Goal: Task Accomplishment & Management: Manage account settings

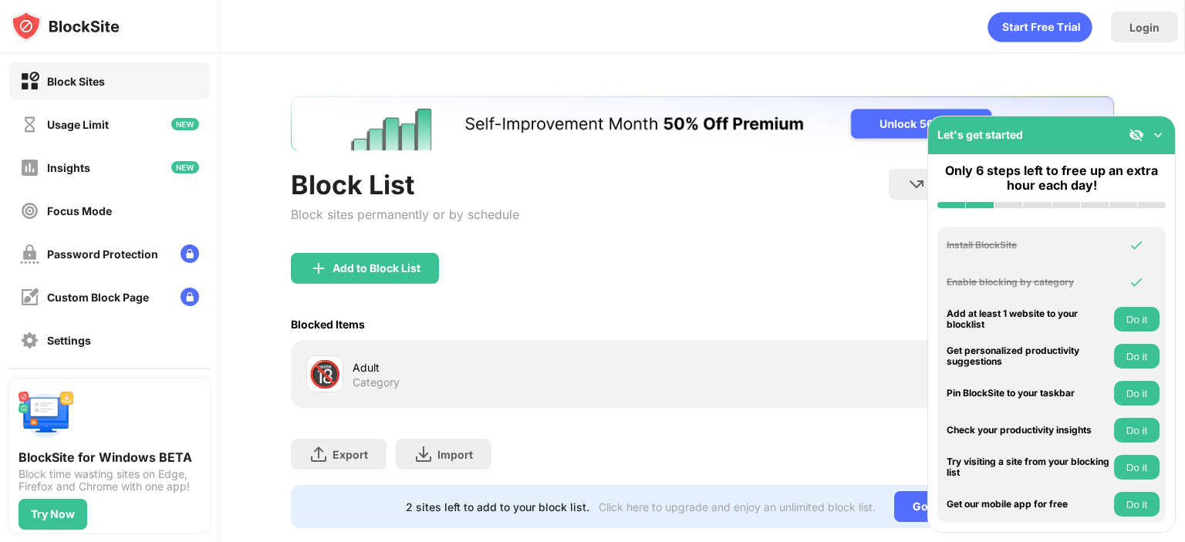
click at [382, 56] on div "Block List Block sites permanently or by schedule Redirect Choose a site to be …" at bounding box center [702, 312] width 965 height 518
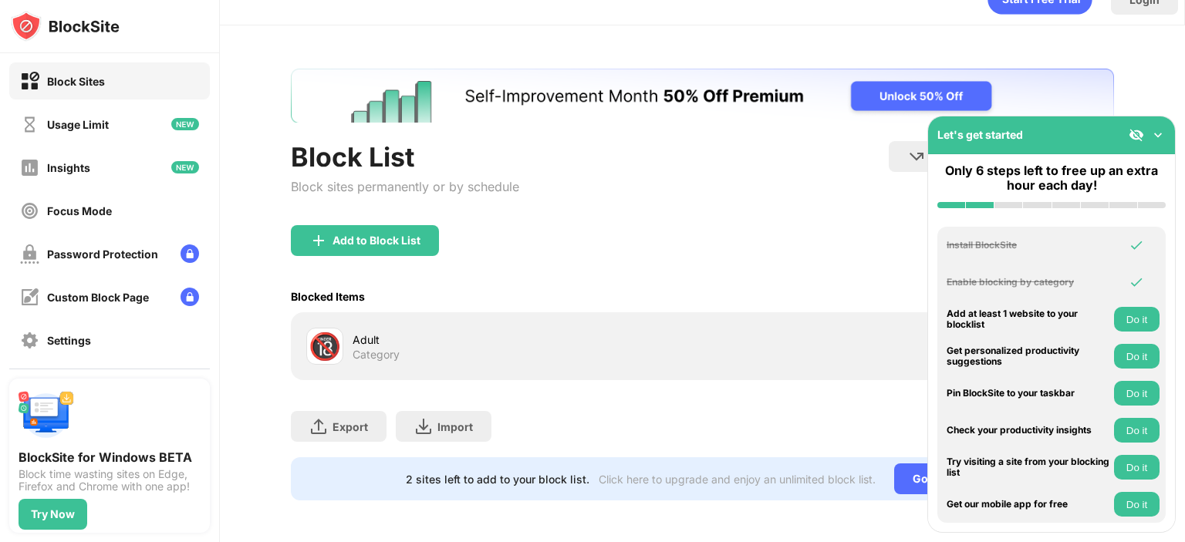
scroll to position [40, 0]
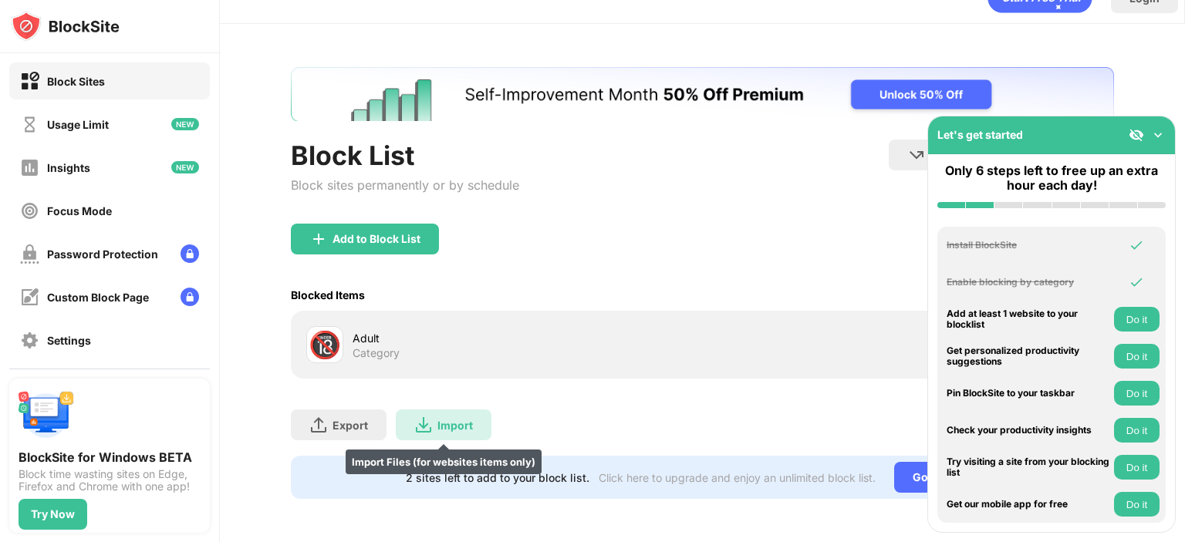
click at [410, 423] on div "Import Import Files (for websites items only)" at bounding box center [444, 425] width 96 height 31
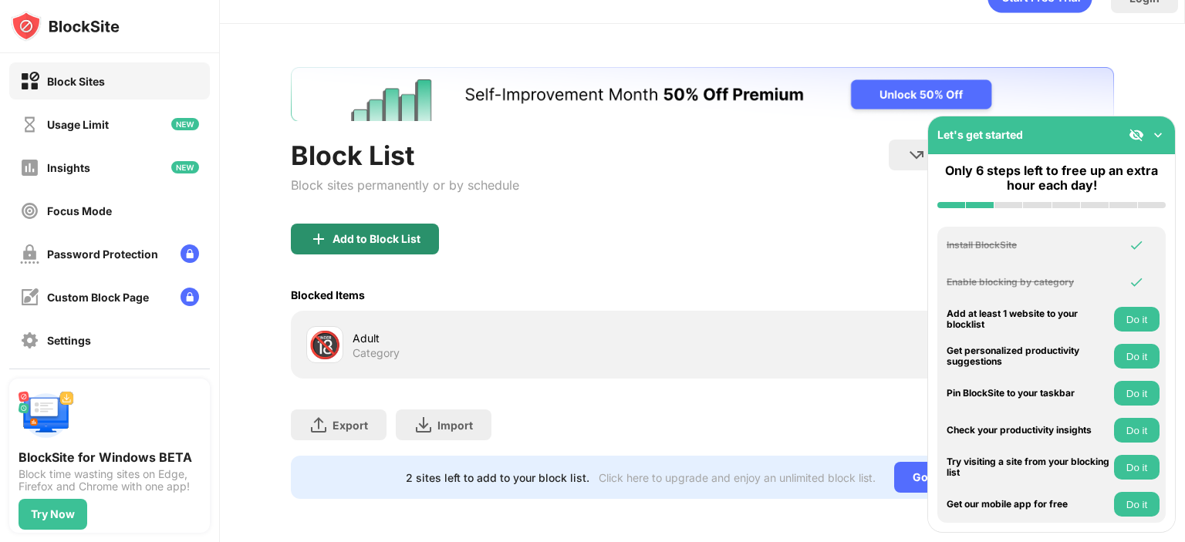
click at [333, 224] on div "Add to Block List" at bounding box center [365, 239] width 148 height 31
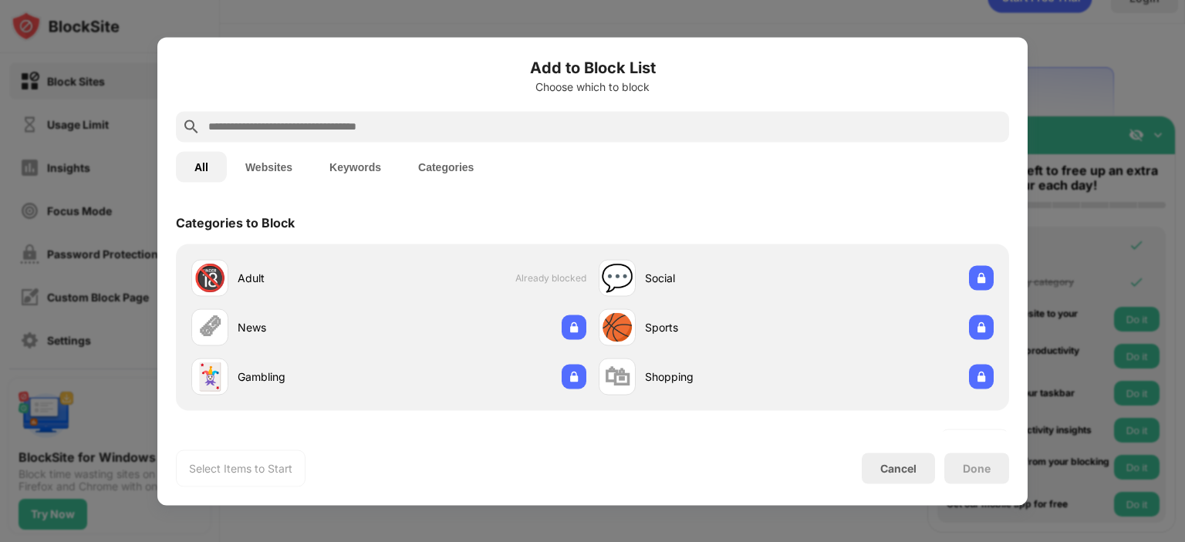
click at [171, 187] on div "Add to Block List Choose which to block All Websites Keywords Categories Catego…" at bounding box center [592, 271] width 870 height 468
click at [80, 226] on div at bounding box center [592, 271] width 1185 height 542
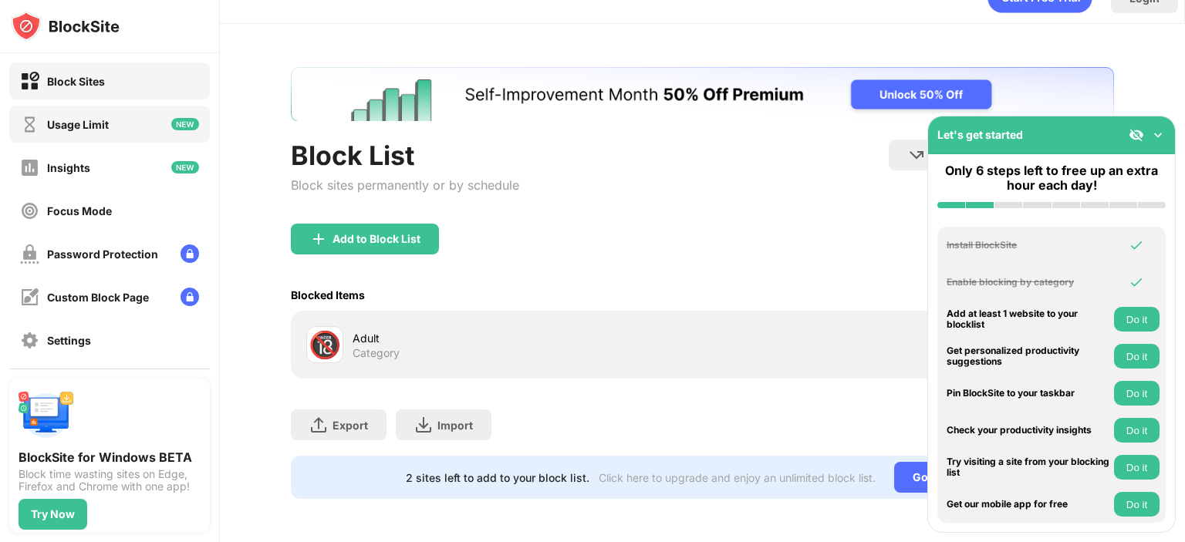
click at [123, 134] on div "Usage Limit" at bounding box center [109, 124] width 201 height 37
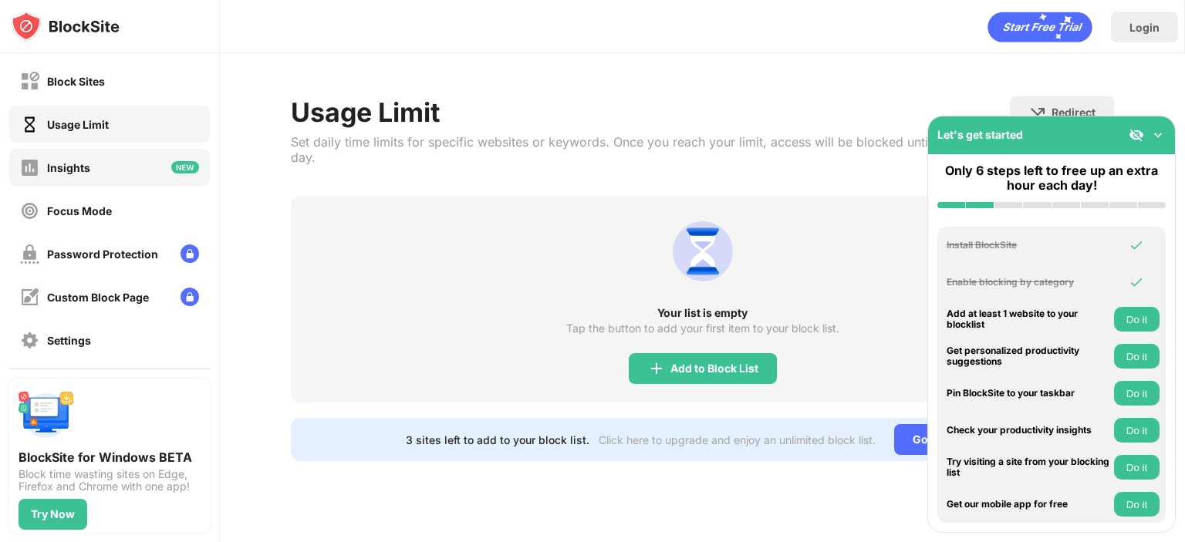
click at [127, 153] on div "Insights" at bounding box center [109, 167] width 201 height 37
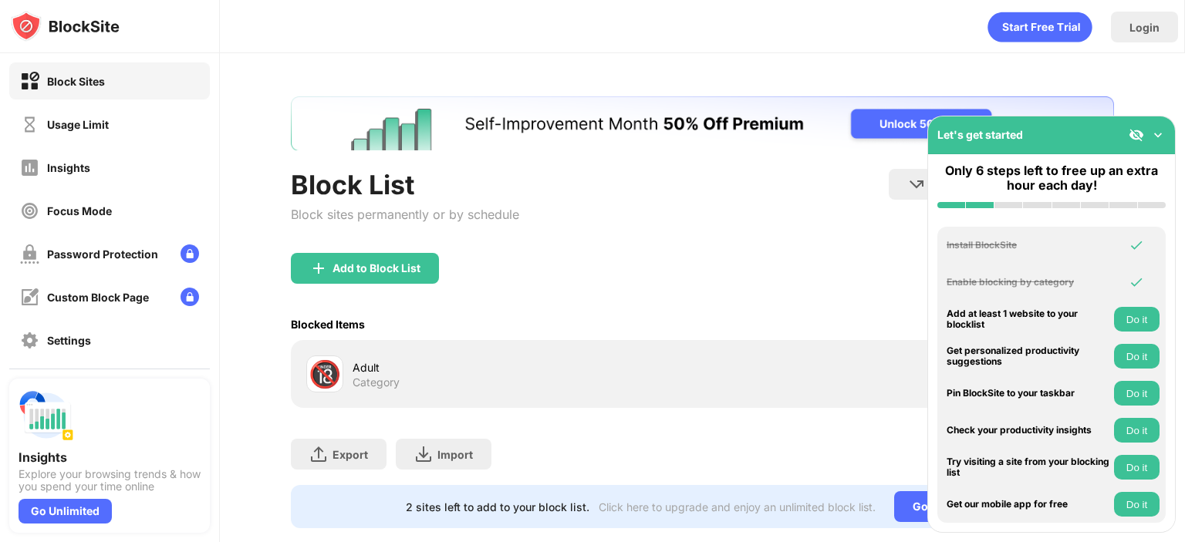
click at [398, 301] on div "Add to Block List" at bounding box center [702, 281] width 823 height 56
click at [376, 385] on div "Category" at bounding box center [376, 383] width 47 height 14
click at [369, 380] on div "Category" at bounding box center [376, 383] width 47 height 14
click at [93, 97] on div "Block Sites" at bounding box center [109, 80] width 201 height 37
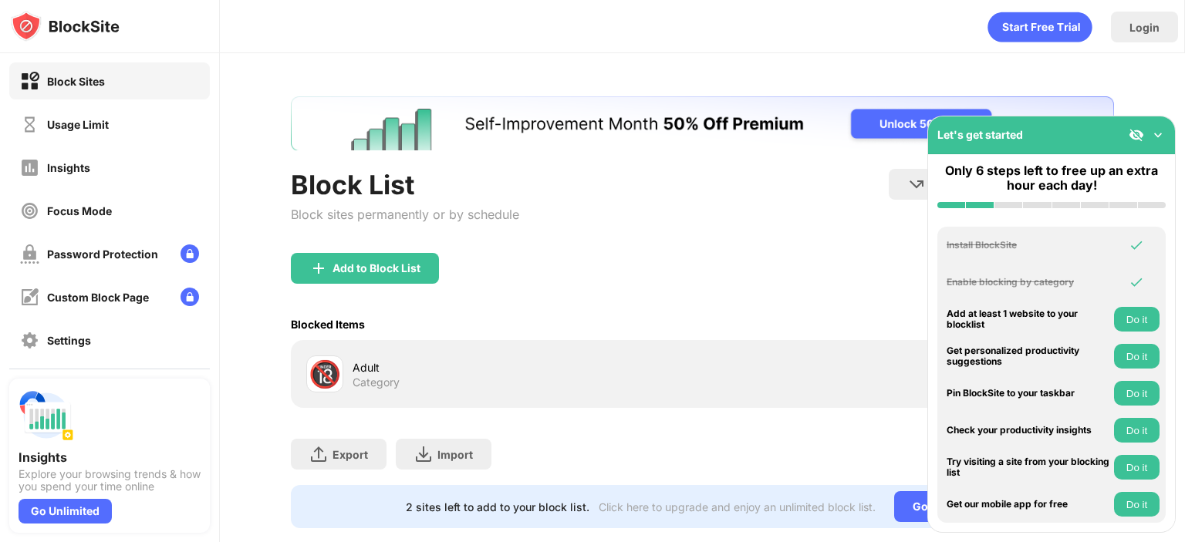
click at [104, 79] on div "Block Sites" at bounding box center [76, 81] width 58 height 13
click at [79, 133] on div "Usage Limit" at bounding box center [109, 124] width 201 height 37
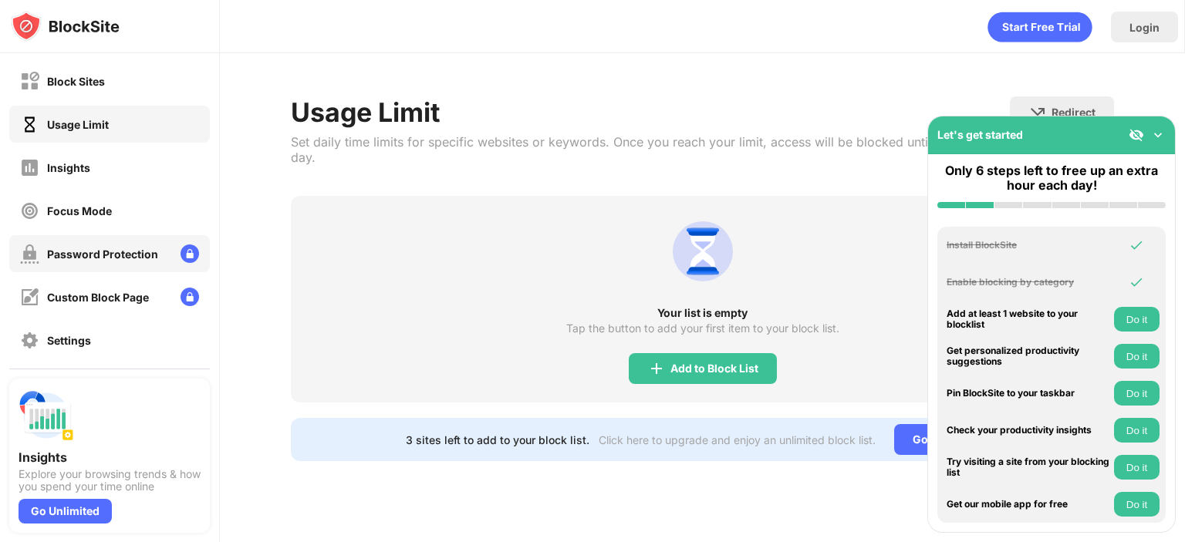
click at [113, 258] on div "Password Protection" at bounding box center [102, 254] width 111 height 13
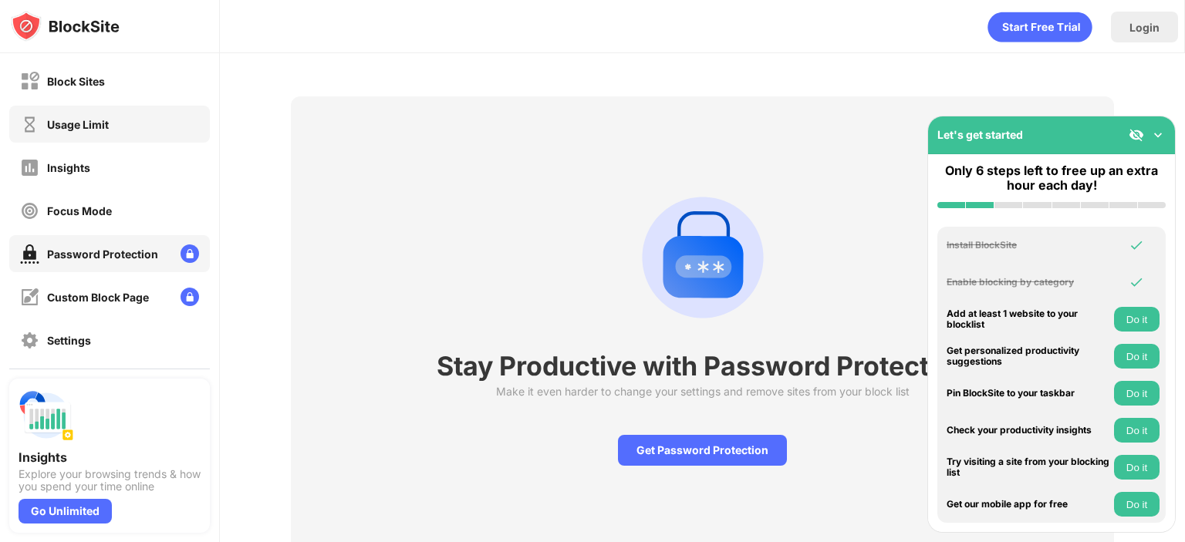
click at [94, 133] on div "Usage Limit" at bounding box center [64, 124] width 89 height 19
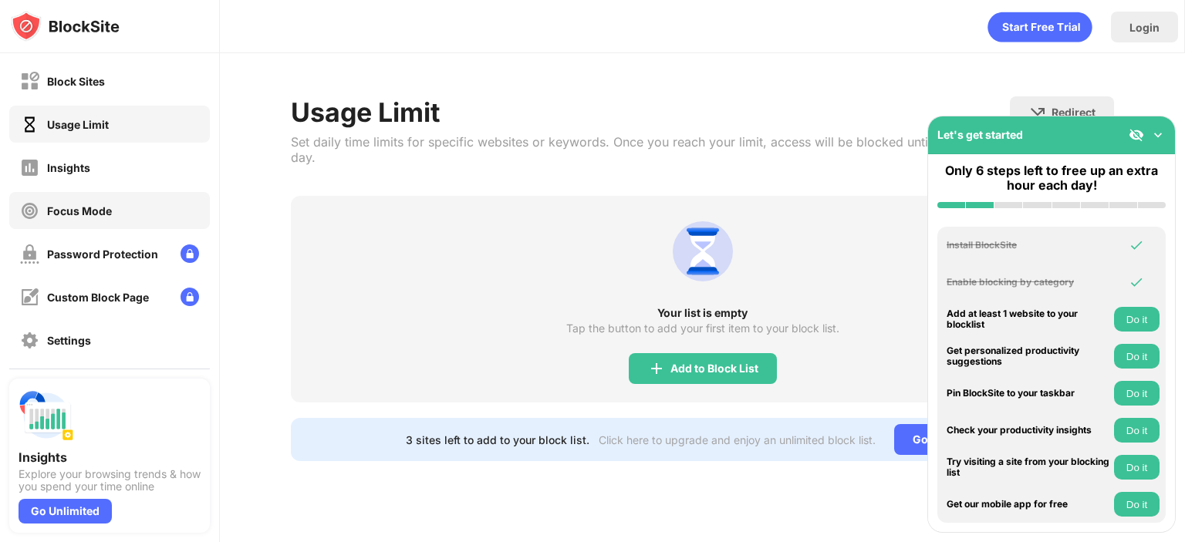
click at [93, 192] on div "Focus Mode" at bounding box center [109, 210] width 201 height 37
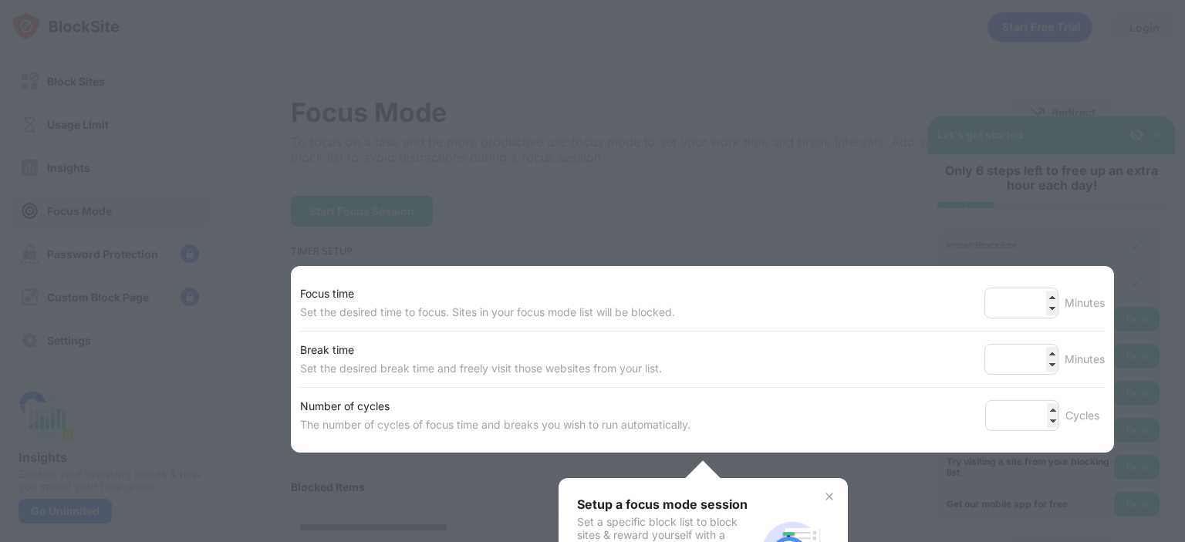
click at [99, 167] on div at bounding box center [592, 271] width 1185 height 542
drag, startPoint x: 103, startPoint y: 165, endPoint x: 584, endPoint y: 403, distance: 536.1
click at [584, 403] on div "Focus Mode To focus on a task and be more productive use focus mode to set your…" at bounding box center [702, 459] width 823 height 726
click at [588, 198] on div at bounding box center [592, 271] width 1185 height 542
drag, startPoint x: 588, startPoint y: 198, endPoint x: 778, endPoint y: 542, distance: 392.9
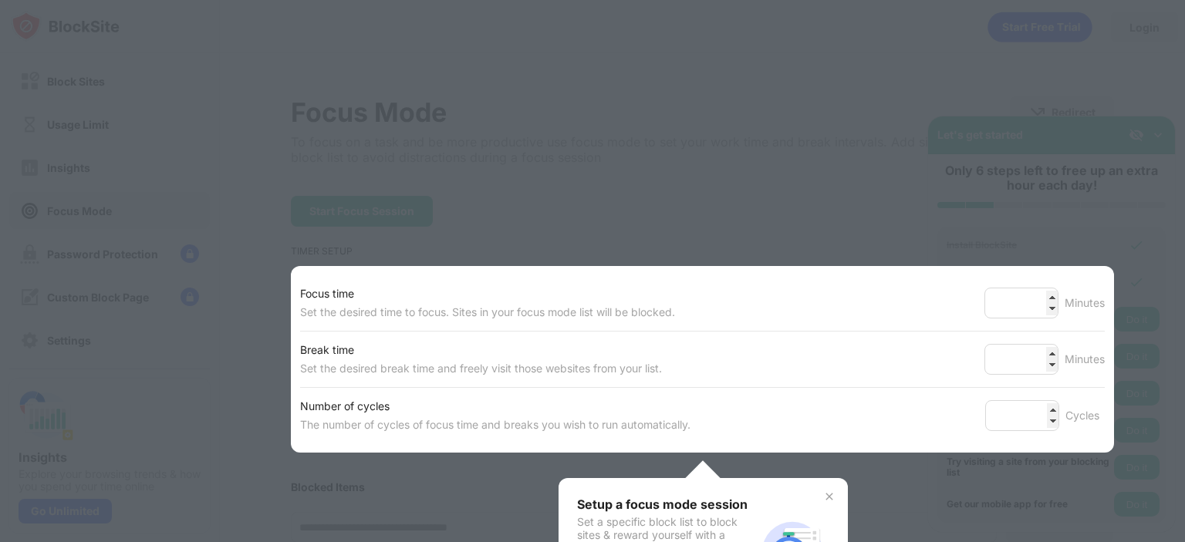
click at [778, 541] on html "Block Sites Usage Limit Insights Focus Mode Password Protection Custom Block Pa…" at bounding box center [592, 271] width 1185 height 542
click at [827, 496] on img at bounding box center [829, 497] width 12 height 12
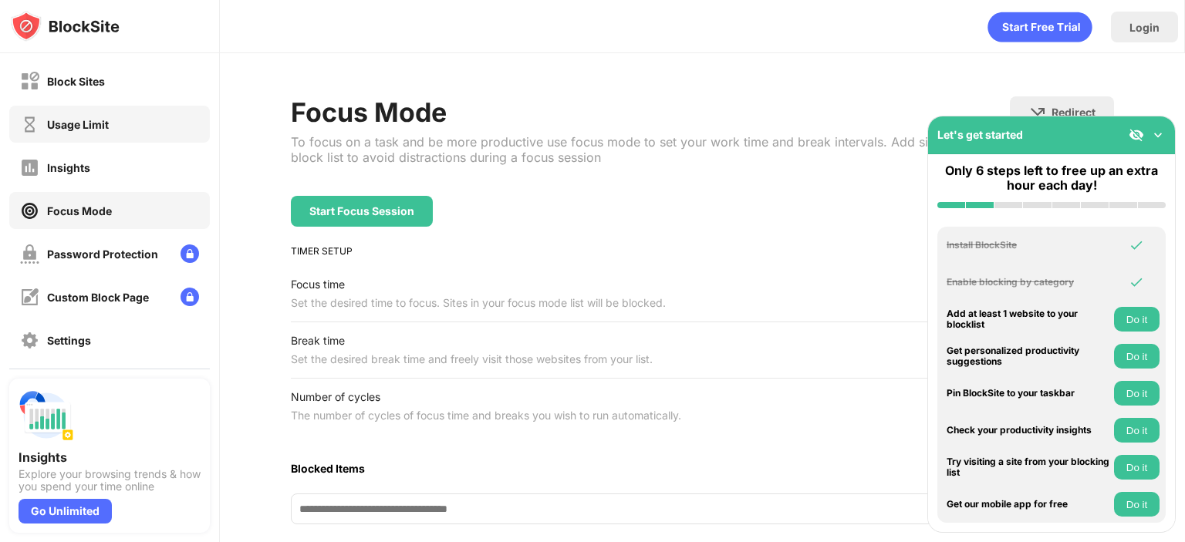
click at [115, 138] on div "Usage Limit" at bounding box center [109, 124] width 201 height 37
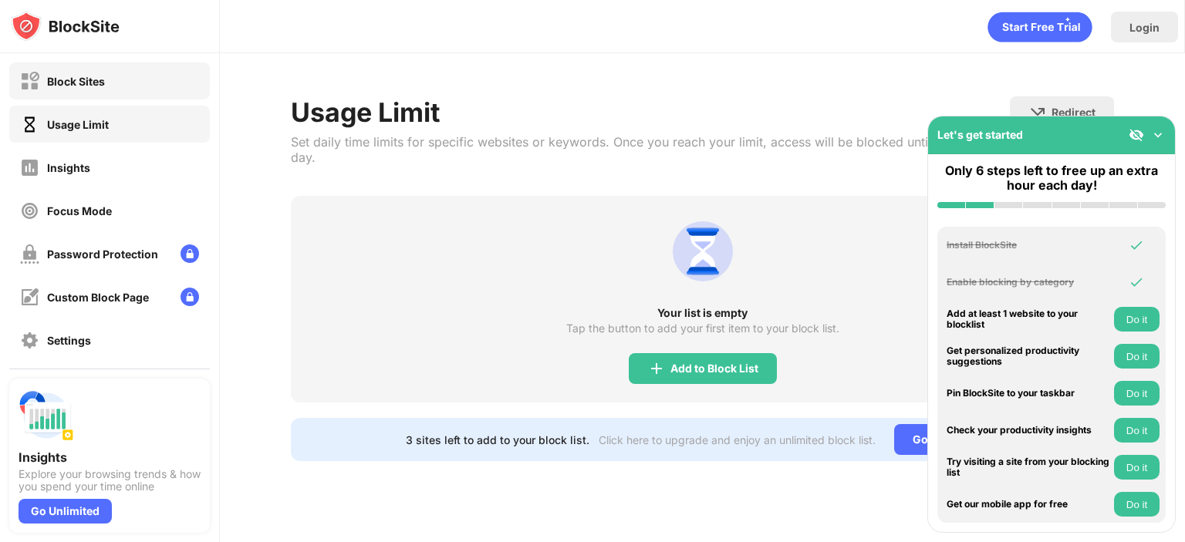
click at [127, 92] on div "Block Sites" at bounding box center [109, 80] width 201 height 37
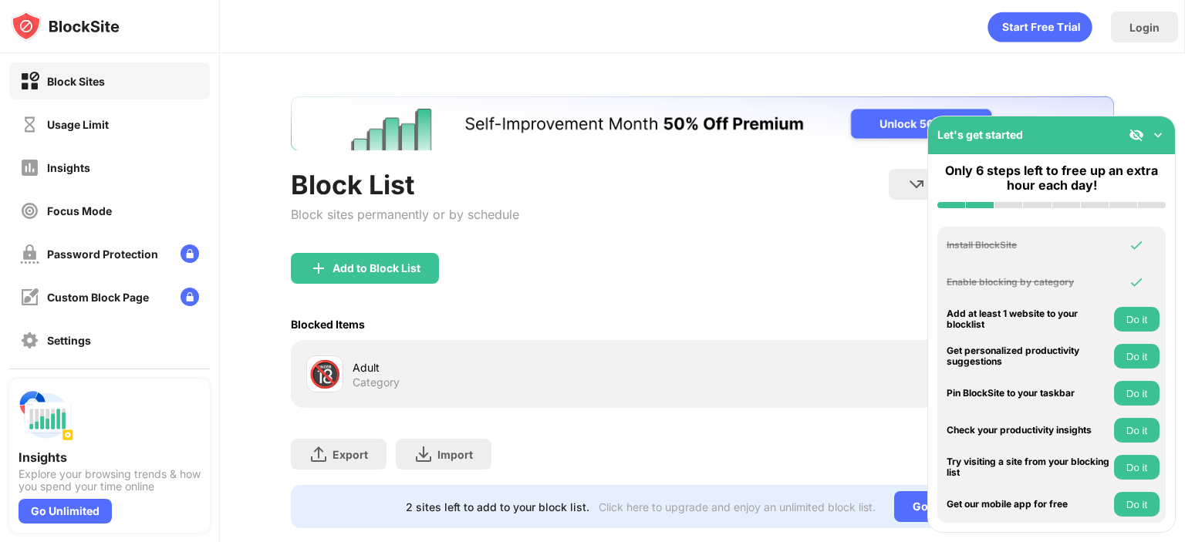
click at [1154, 135] on img at bounding box center [1157, 134] width 15 height 15
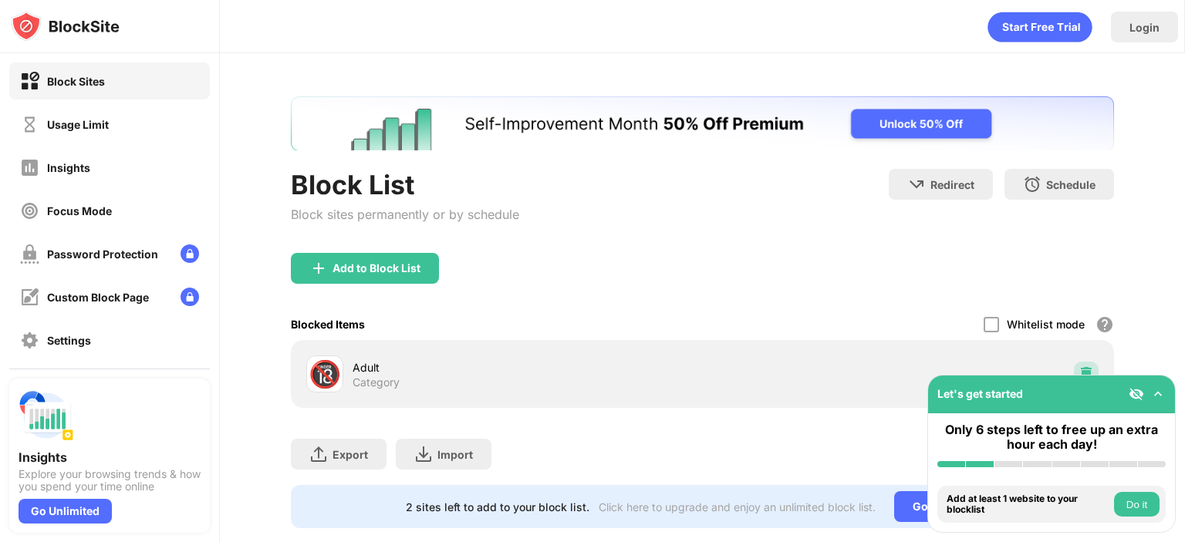
click at [1075, 364] on div at bounding box center [1086, 374] width 25 height 25
